Goal: Communication & Community: Answer question/provide support

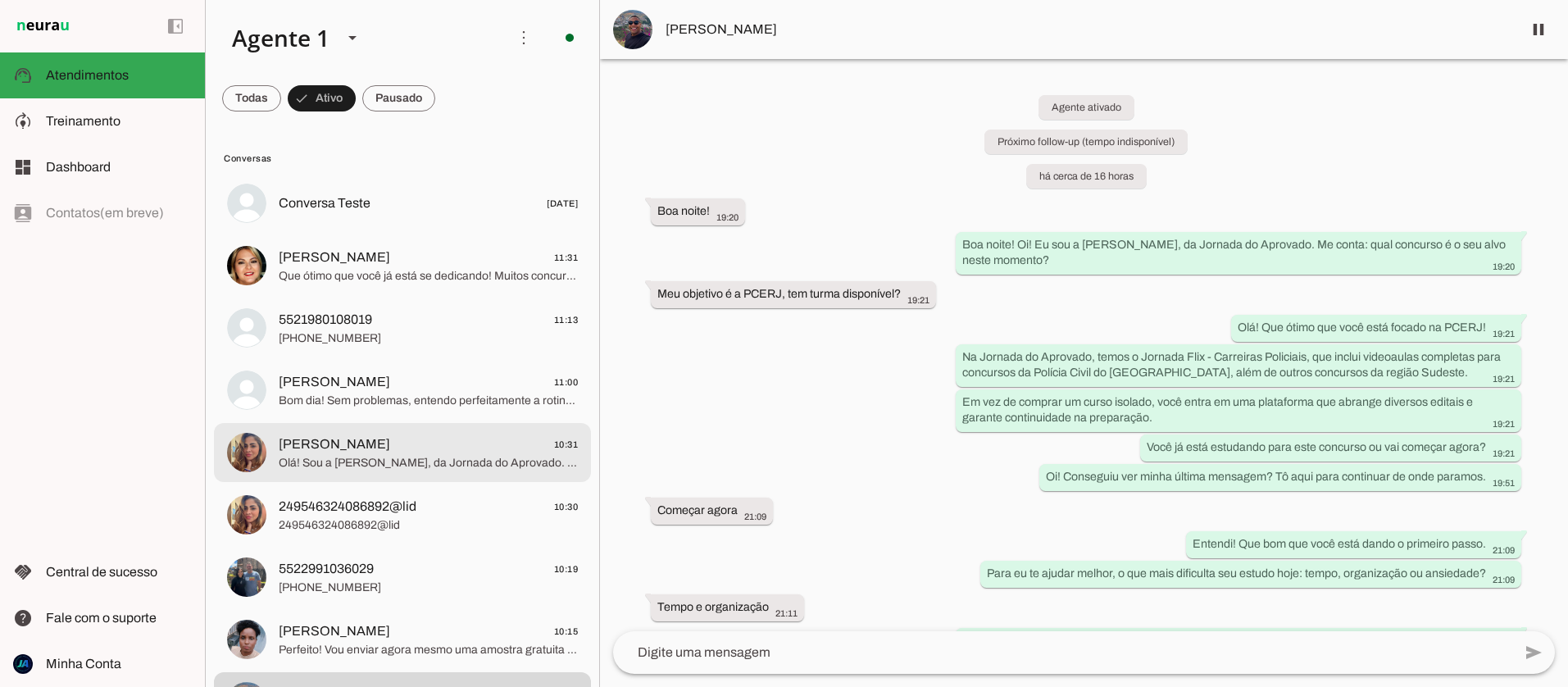
click at [363, 451] on span "[PERSON_NAME] 10:31" at bounding box center [428, 445] width 299 height 21
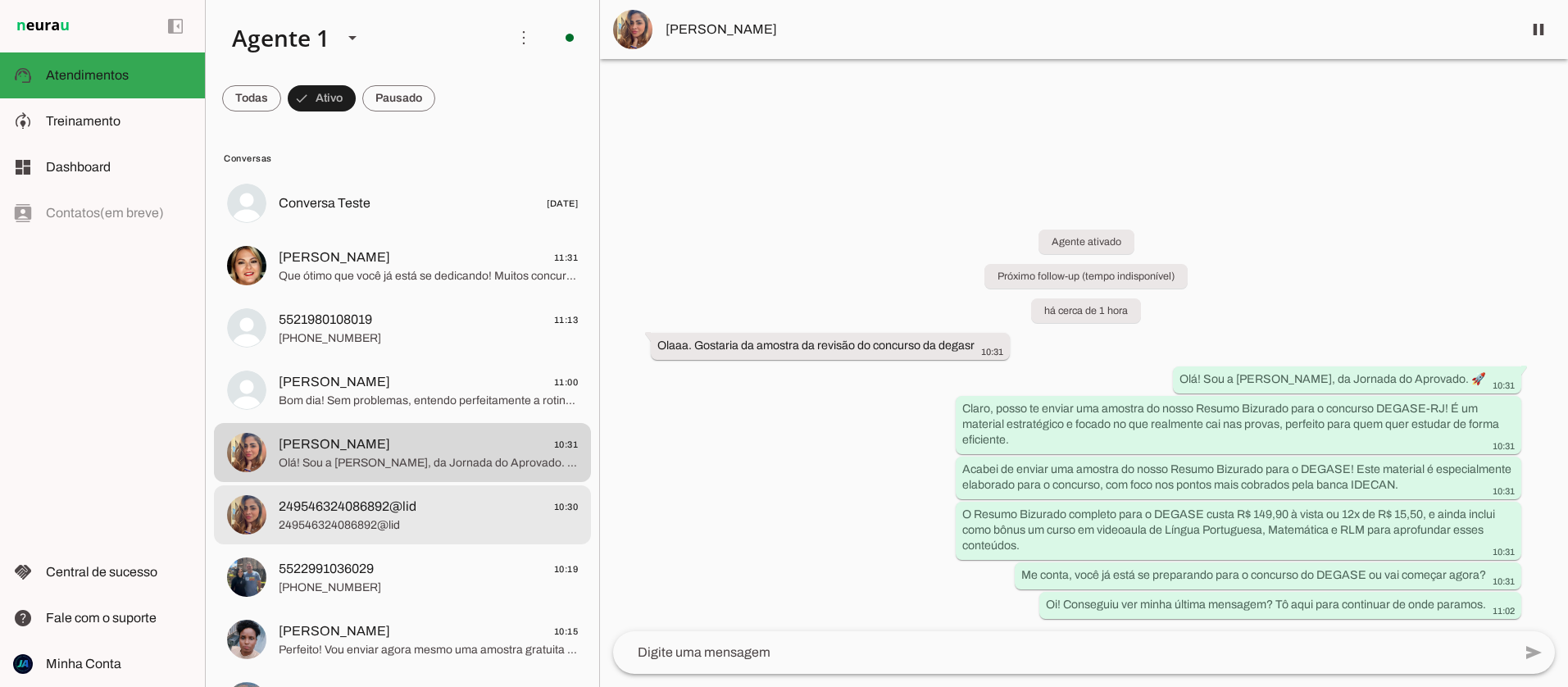
click at [373, 517] on span "249546324086892@lid" at bounding box center [428, 525] width 299 height 17
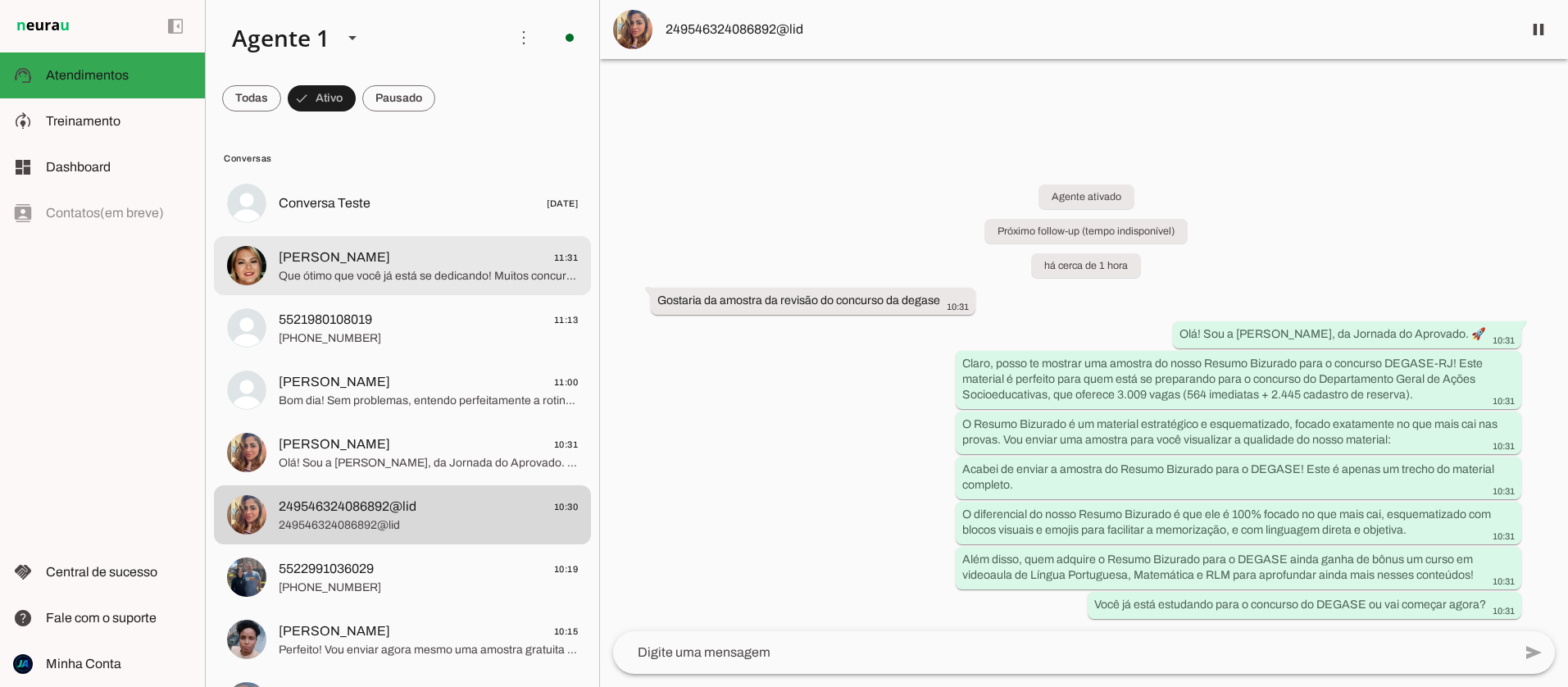
click at [368, 281] on span "Que ótimo que você já está se dedicando! Muitos concurseiros que já estudam nos…" at bounding box center [428, 276] width 299 height 17
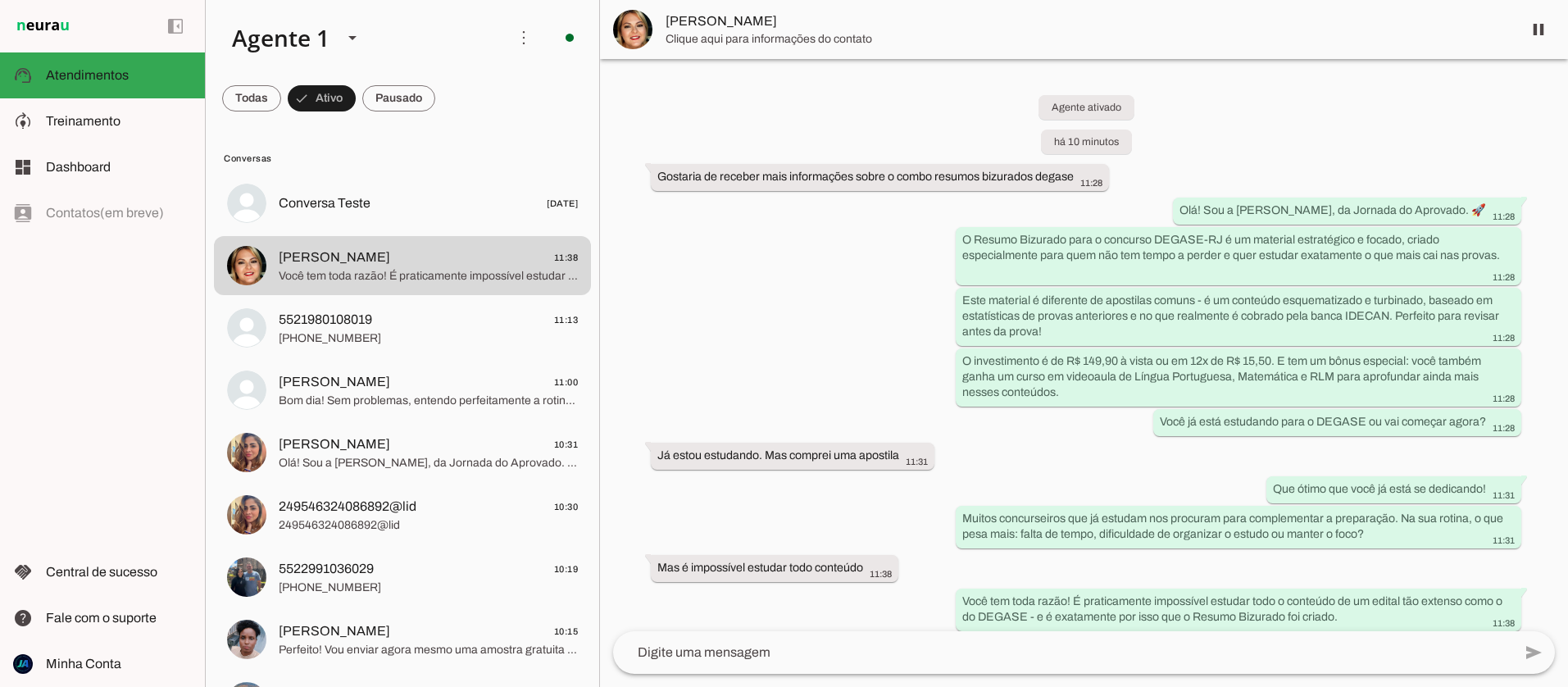
scroll to position [187, 0]
